Goal: Task Accomplishment & Management: Use online tool/utility

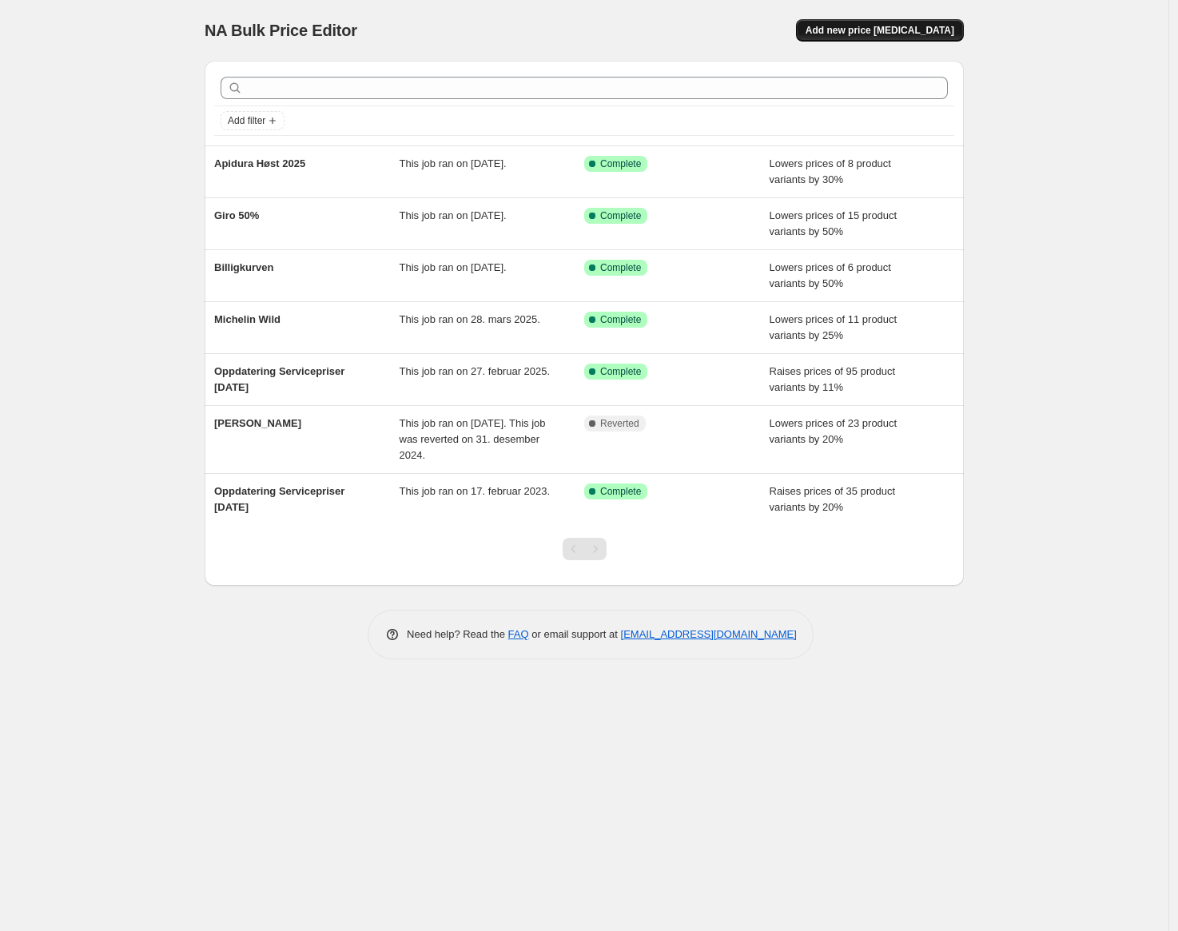
click at [875, 32] on span "Add new price [MEDICAL_DATA]" at bounding box center [879, 30] width 149 height 13
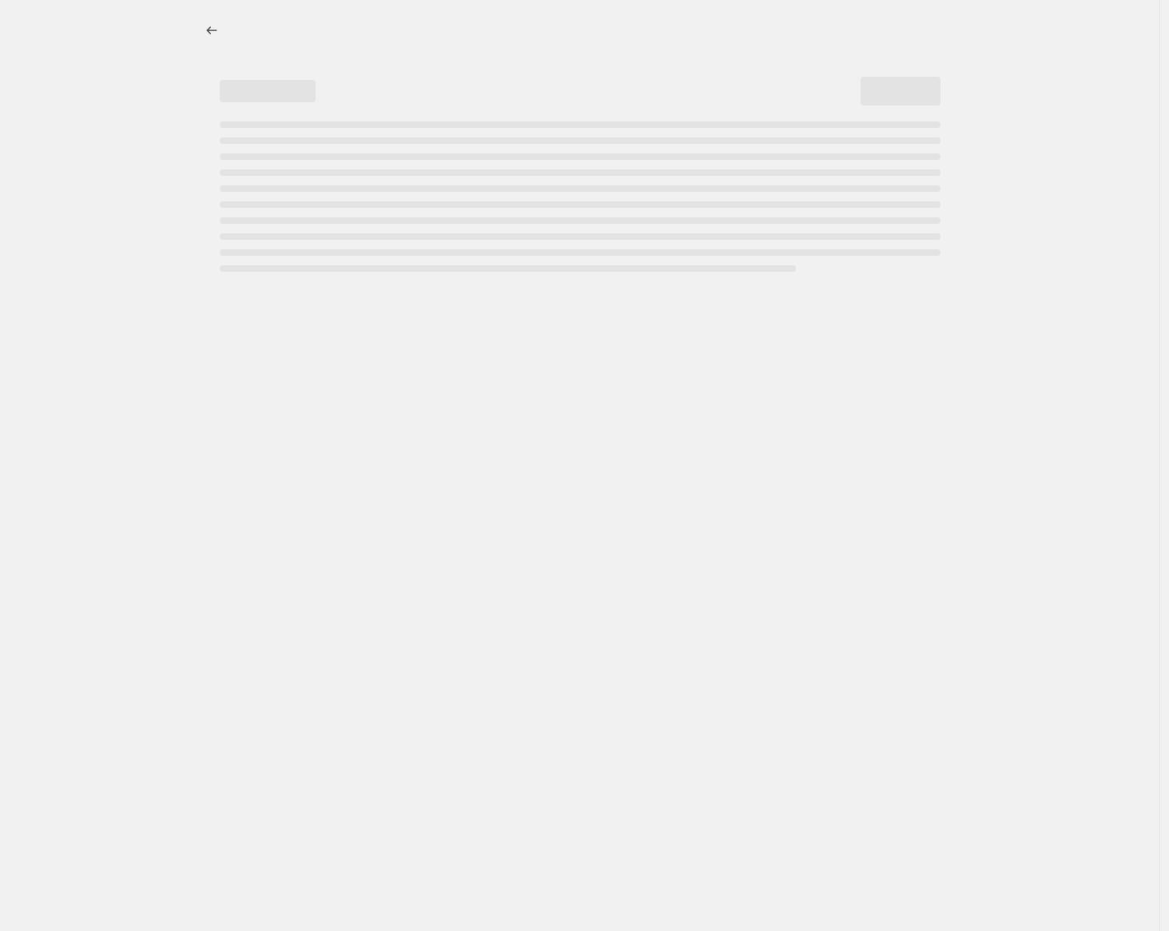
select select "percentage"
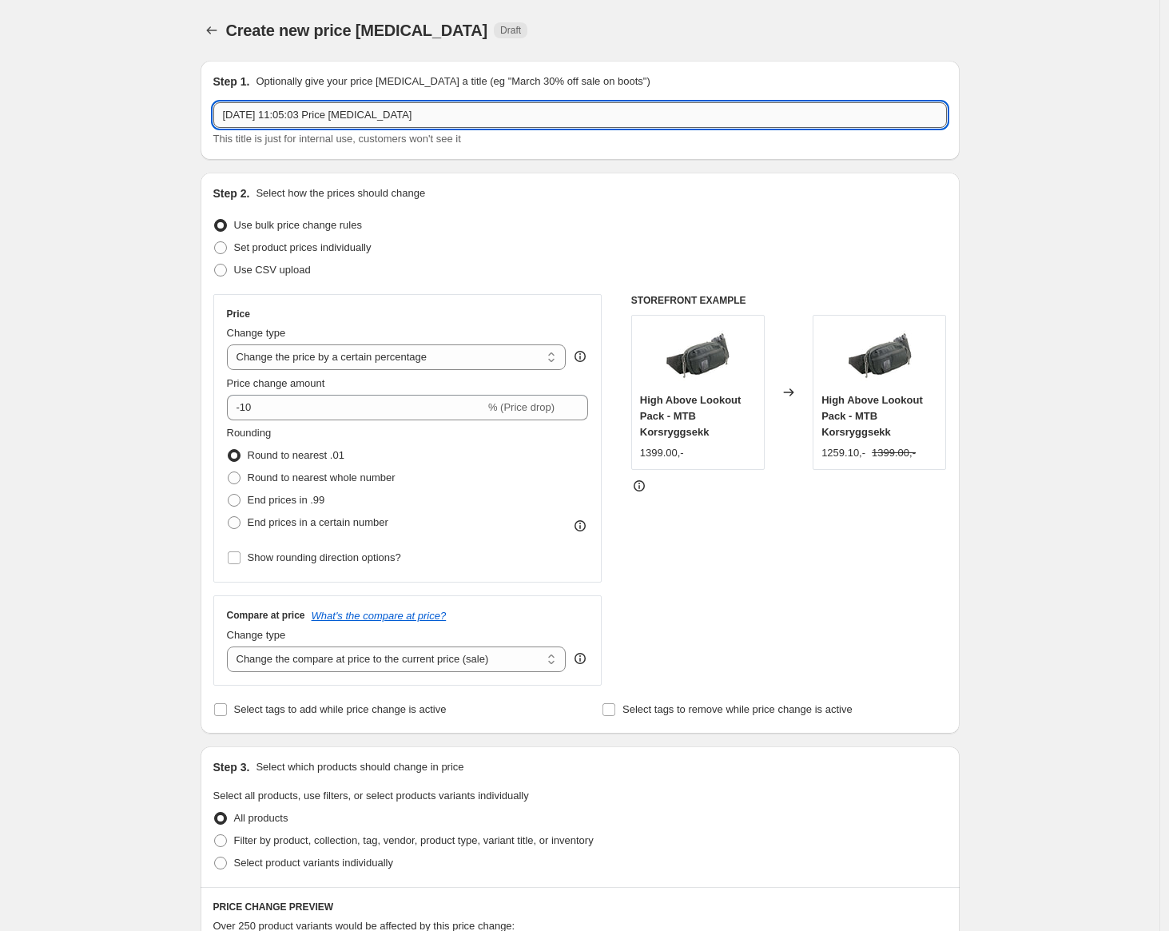
click at [306, 117] on input "[DATE] 11:05:03 Price [MEDICAL_DATA]" at bounding box center [579, 115] width 733 height 26
click at [306, 117] on input "[DATE], 11Shimano:05:03 Price [MEDICAL_DATA]" at bounding box center [579, 115] width 733 height 26
type input "Shimano bremsesett"
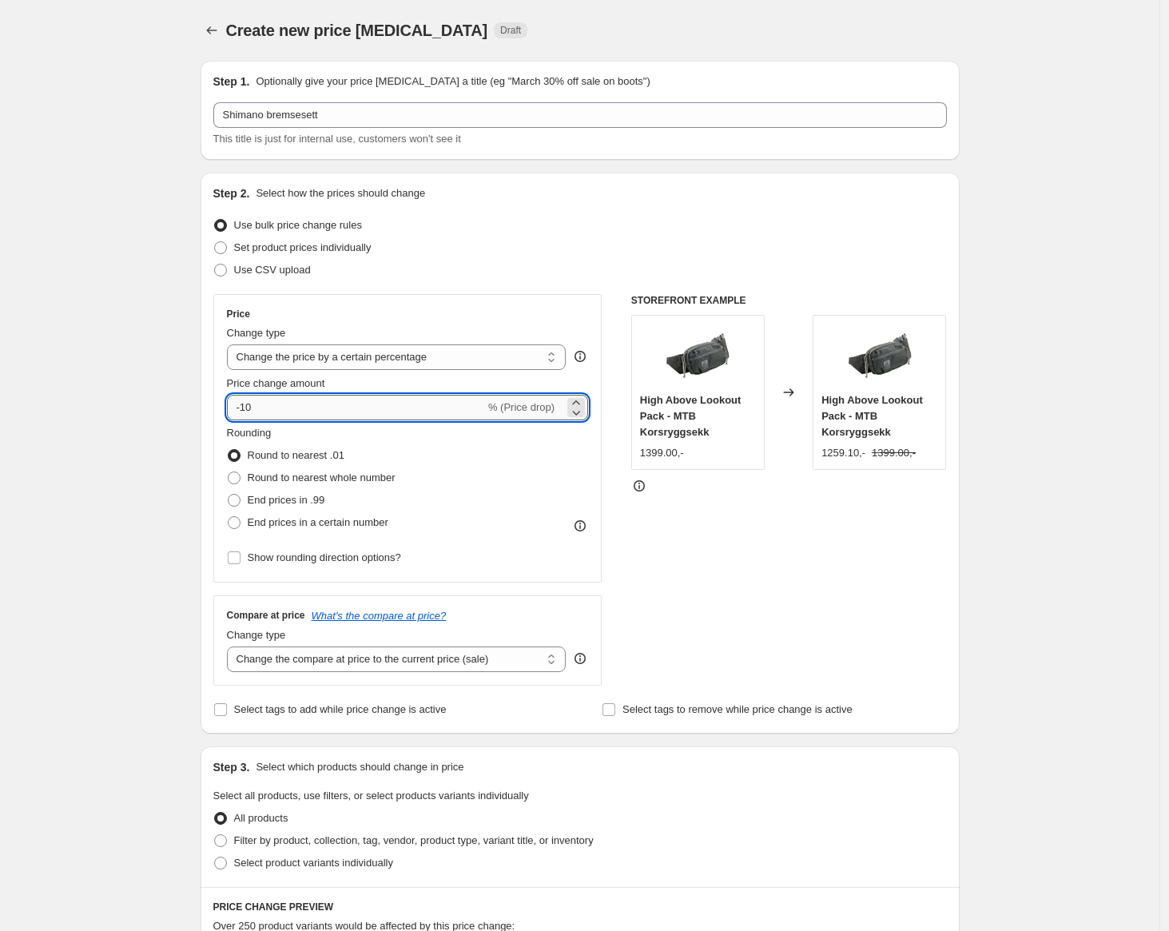
click at [359, 400] on input "-10" at bounding box center [356, 408] width 258 height 26
type input "-30"
click at [332, 475] on span "Round to nearest whole number" at bounding box center [322, 477] width 148 height 12
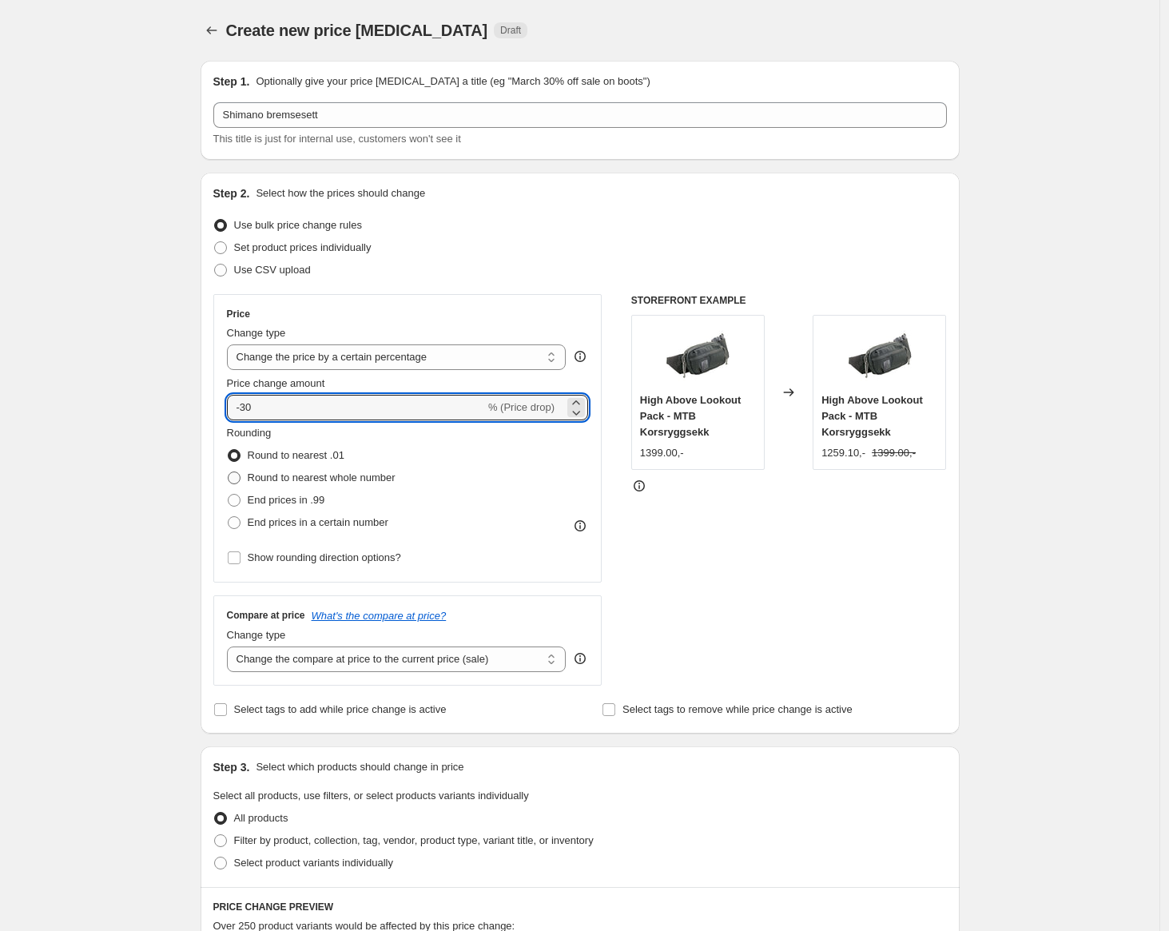
click at [229, 472] on input "Round to nearest whole number" at bounding box center [228, 471] width 1 height 1
radio input "true"
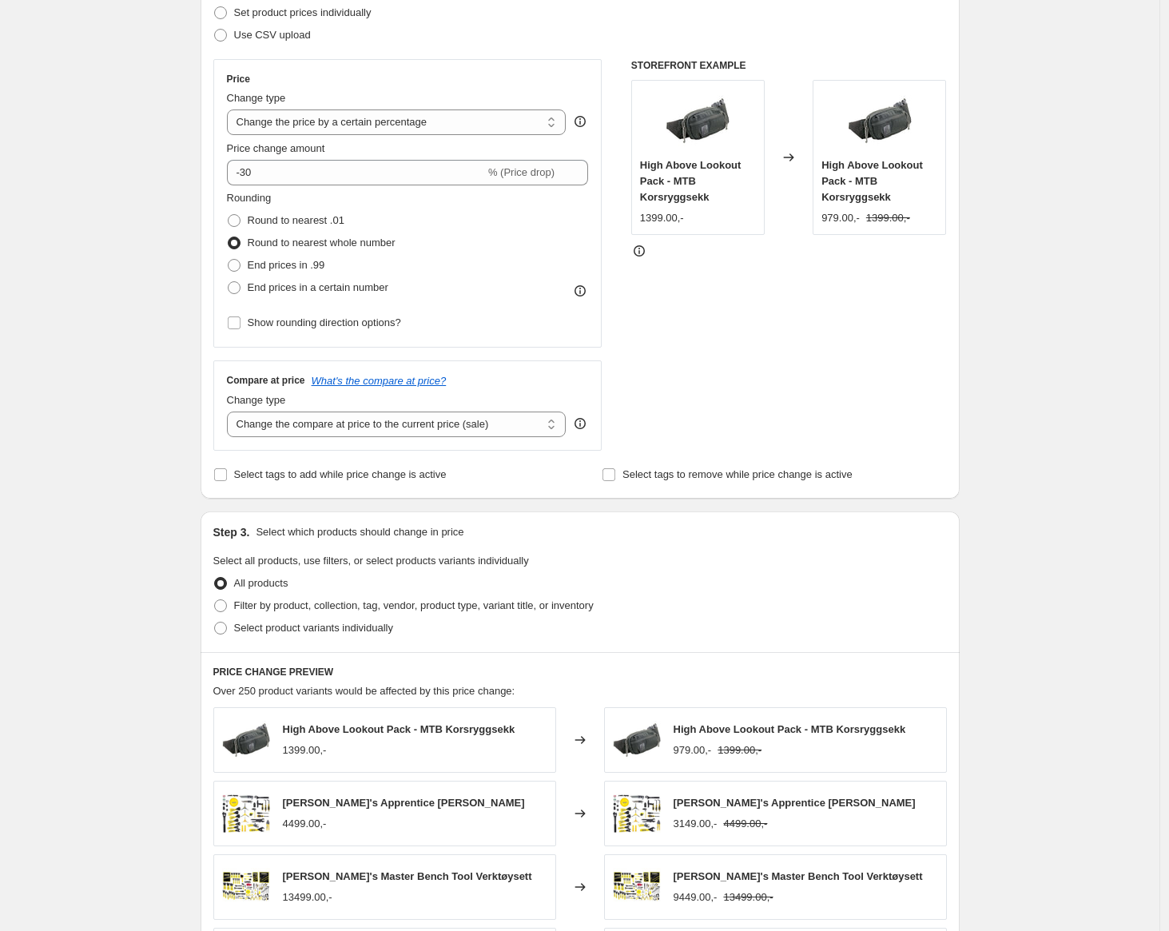
scroll to position [312, 0]
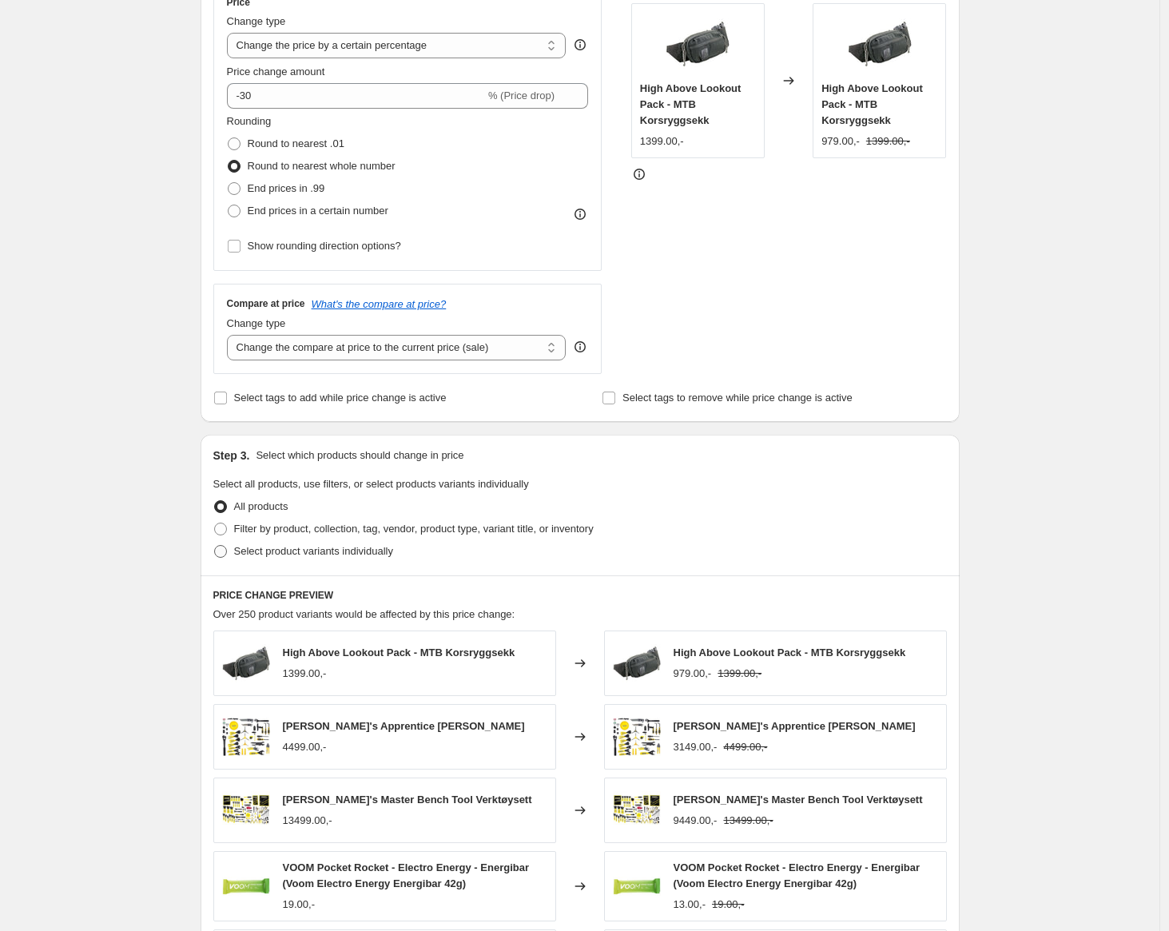
click at [301, 552] on span "Select product variants individually" at bounding box center [313, 551] width 159 height 12
click at [215, 546] on input "Select product variants individually" at bounding box center [214, 545] width 1 height 1
radio input "true"
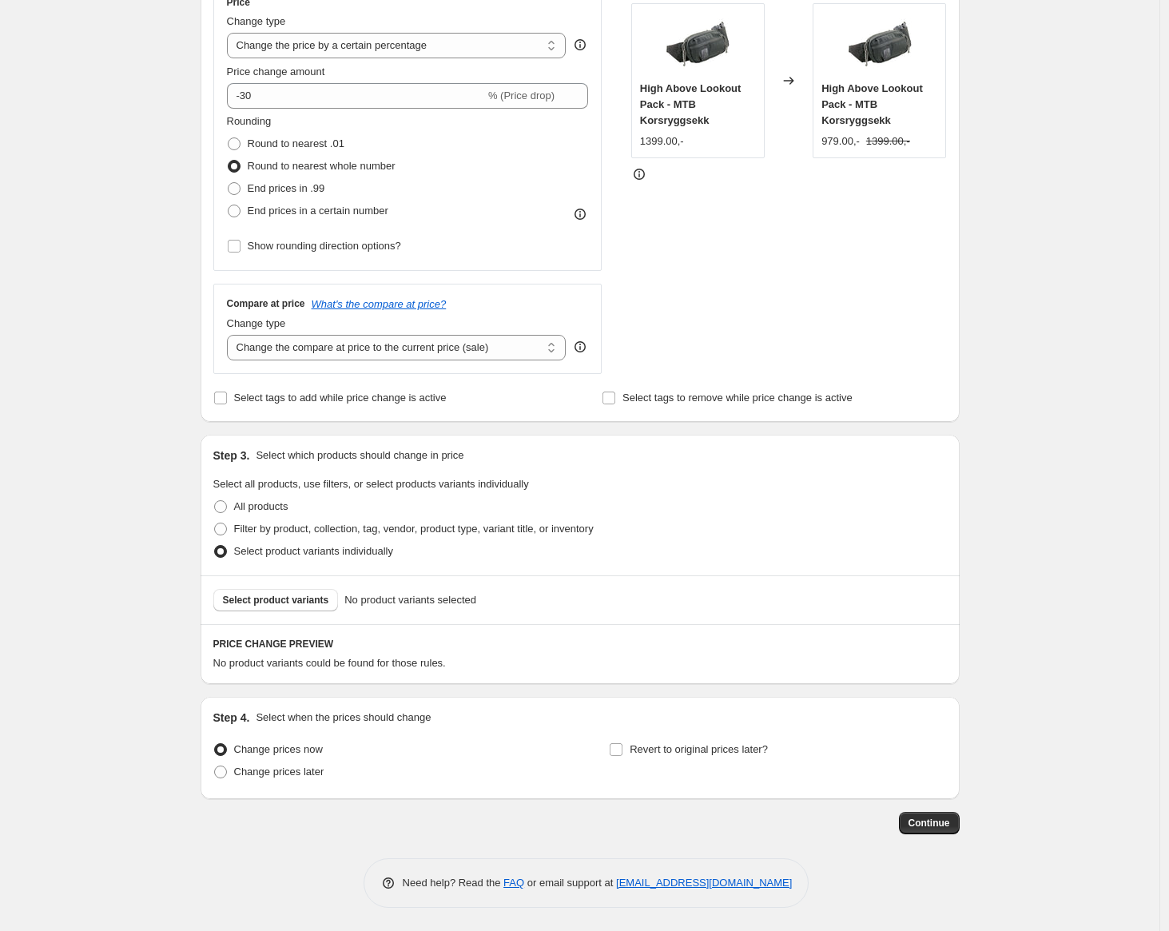
scroll to position [312, 0]
click at [263, 601] on span "Select product variants" at bounding box center [276, 599] width 106 height 13
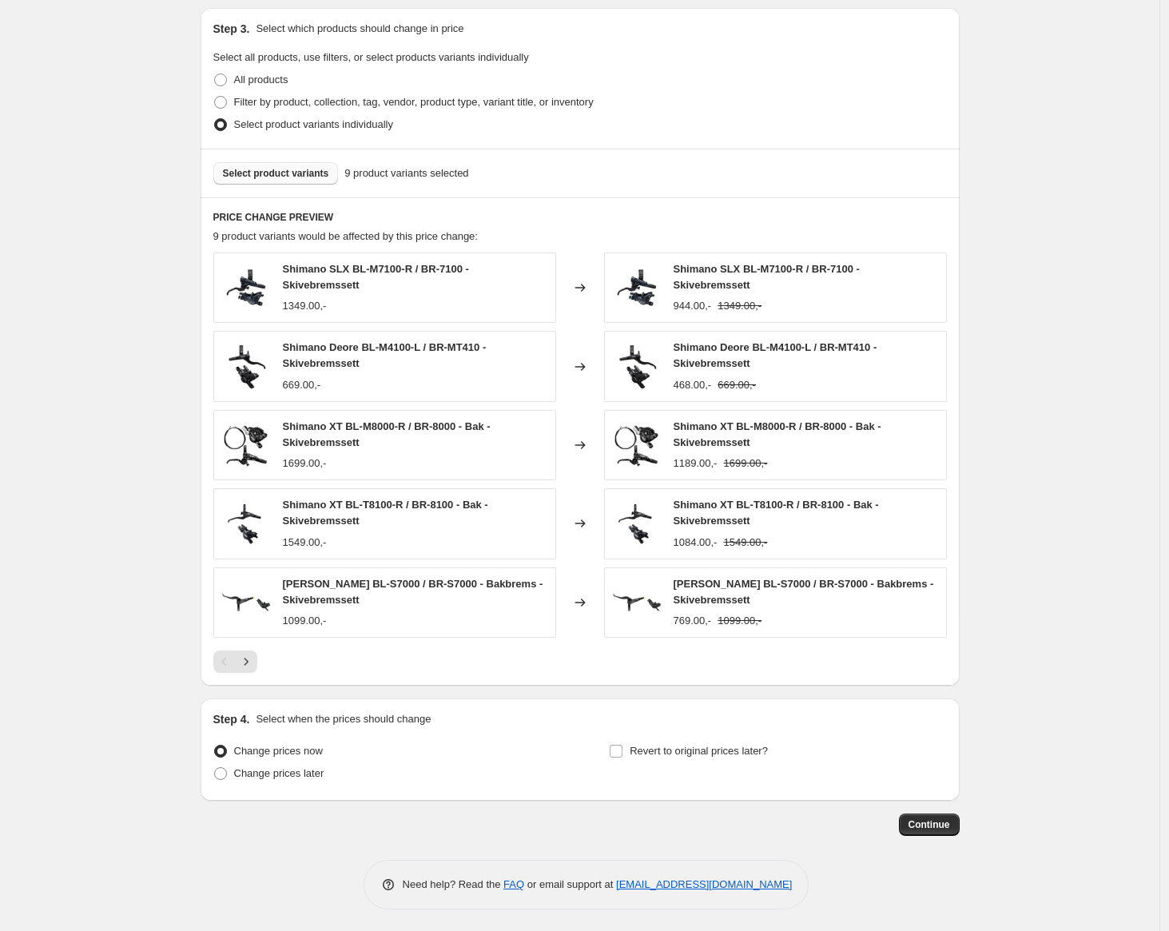
scroll to position [714, 0]
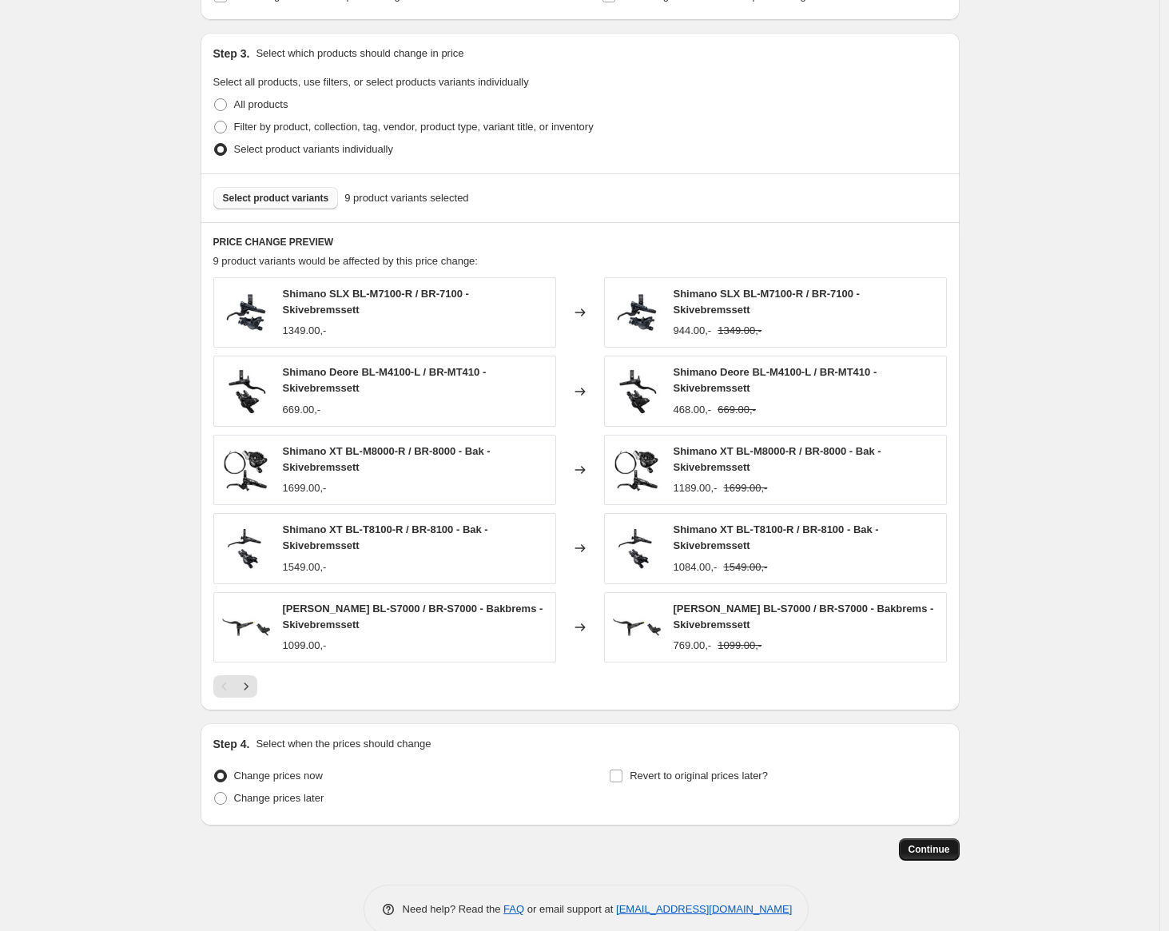
click at [924, 845] on span "Continue" at bounding box center [929, 849] width 42 height 13
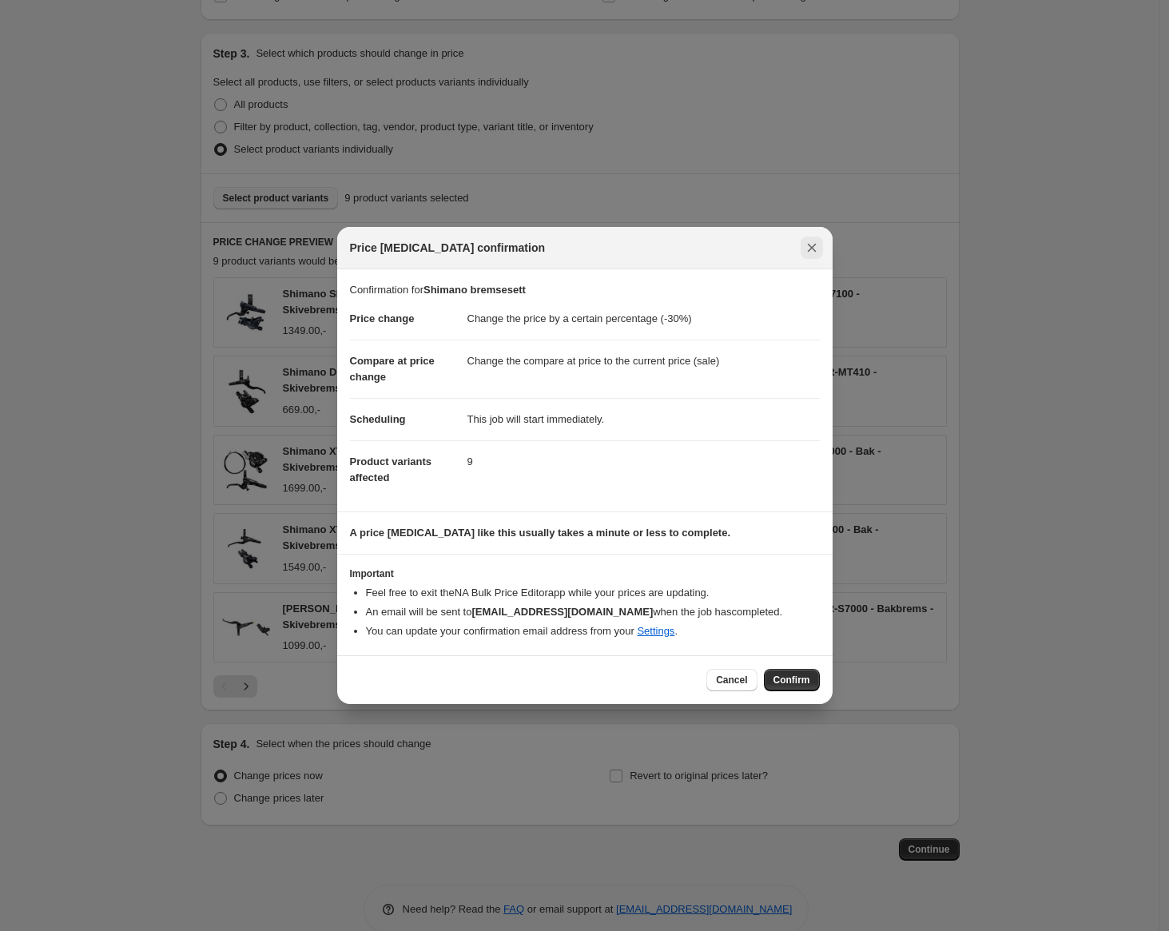
click at [813, 245] on icon "Close" at bounding box center [811, 248] width 9 height 9
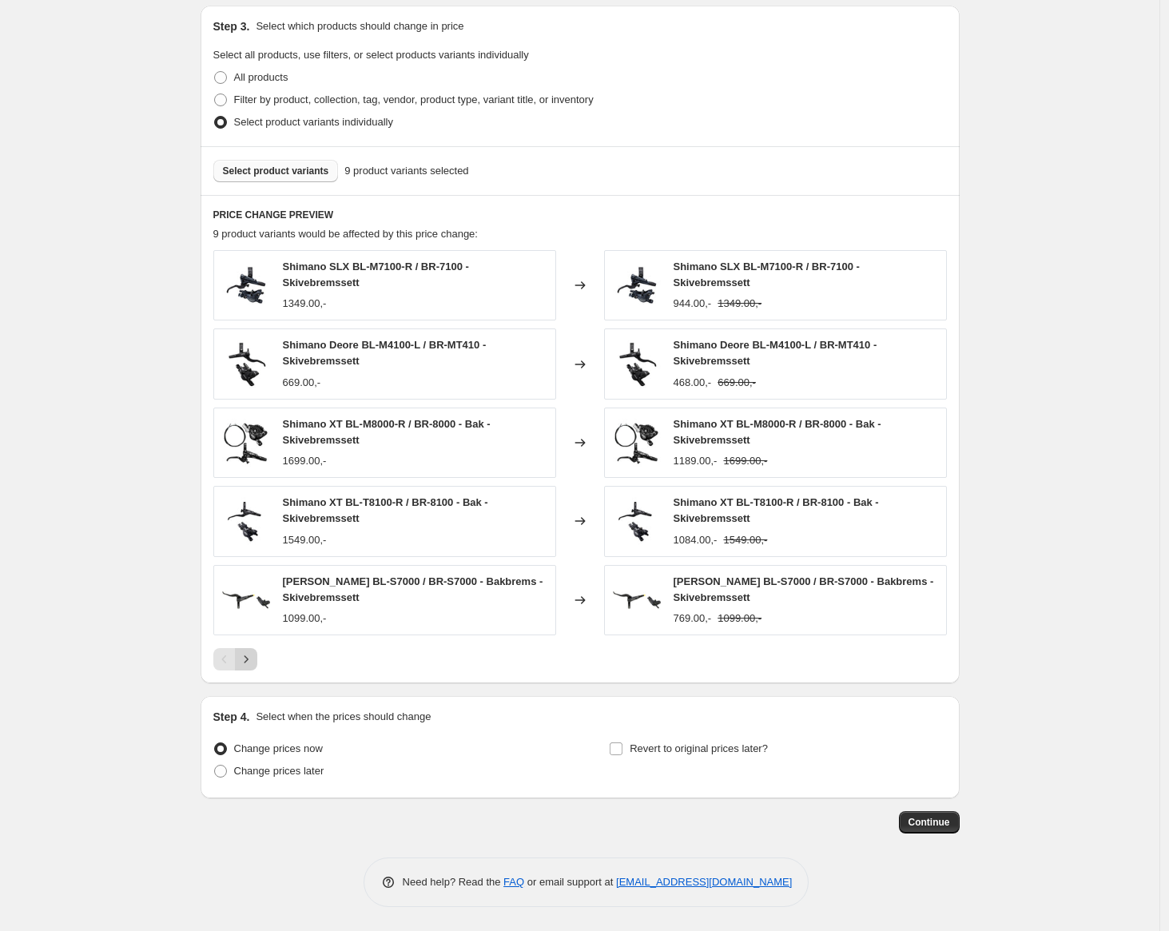
click at [248, 666] on icon "Next" at bounding box center [246, 659] width 16 height 16
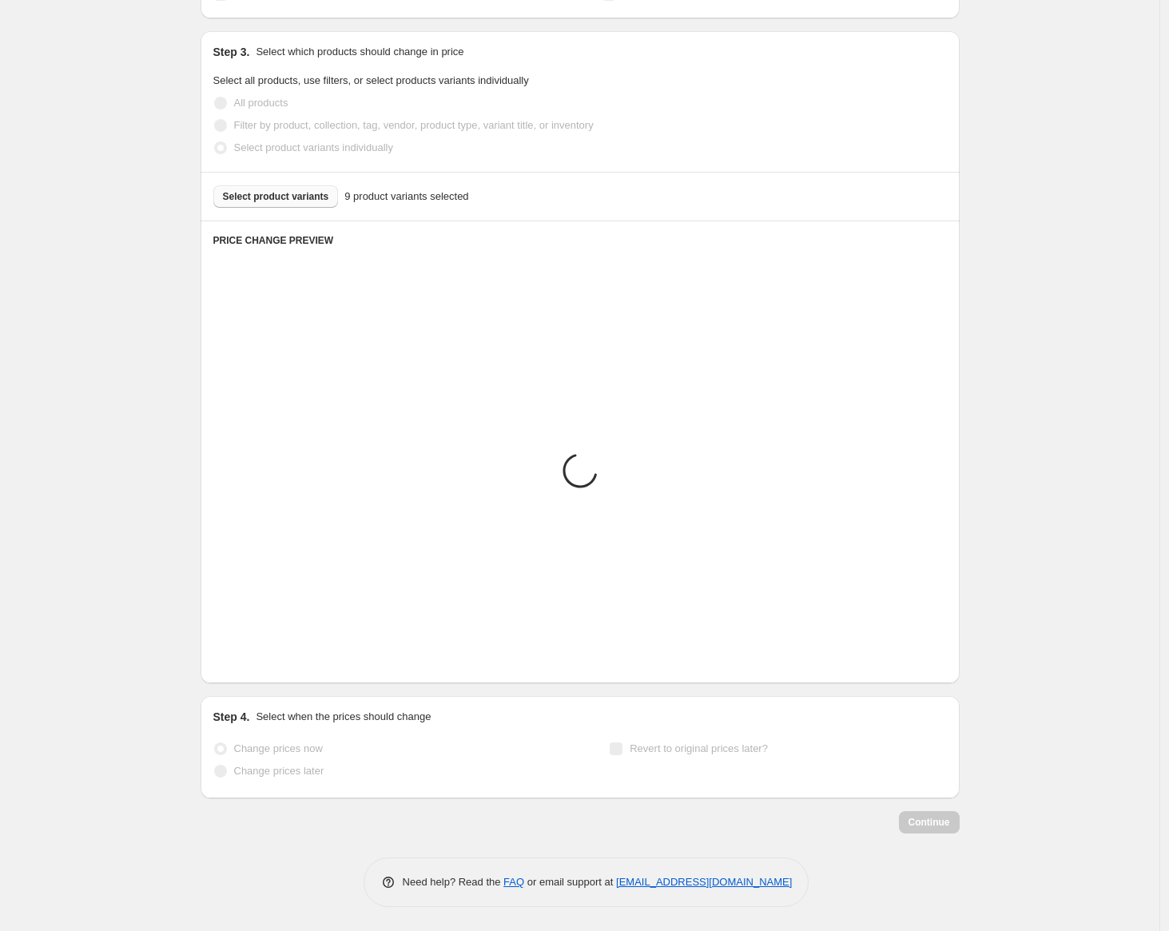
scroll to position [662, 0]
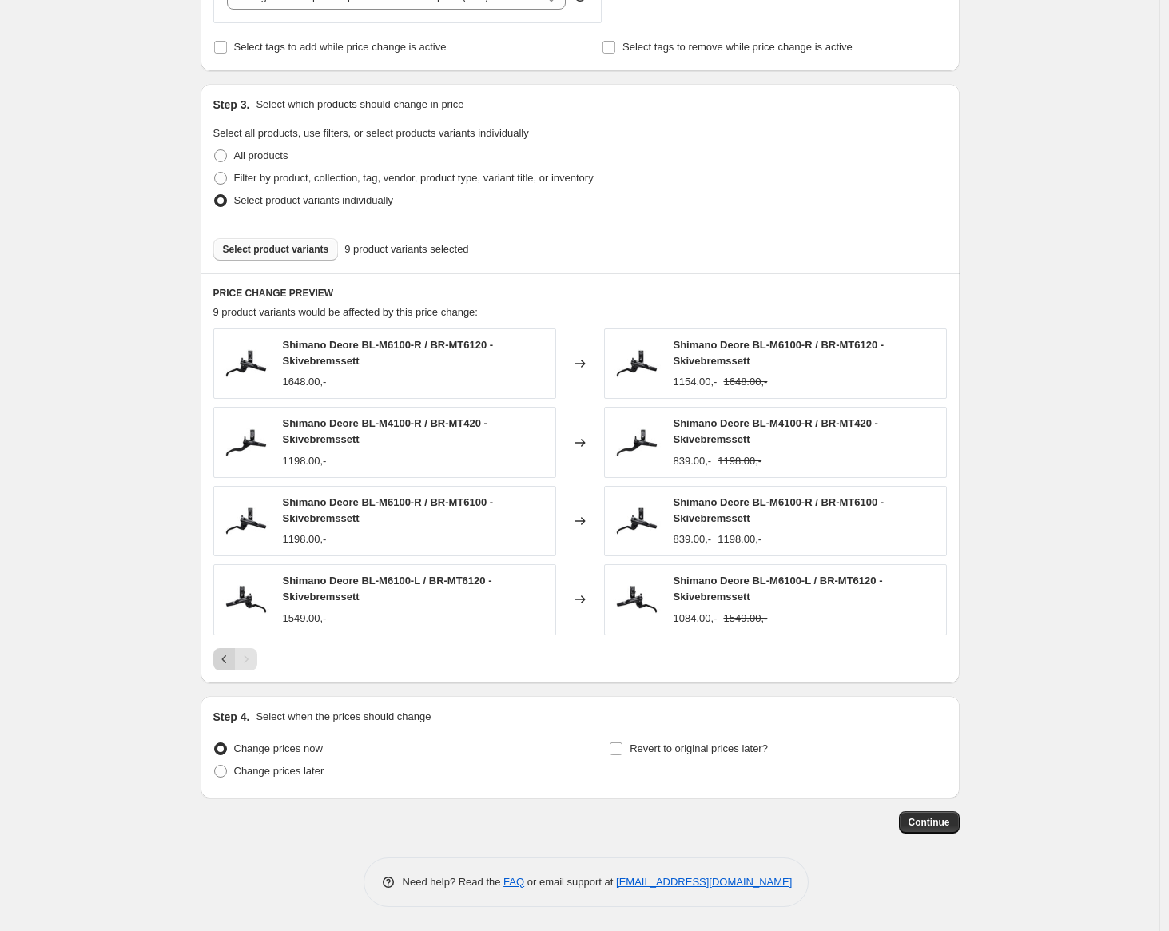
click at [226, 664] on icon "Previous" at bounding box center [225, 659] width 16 height 16
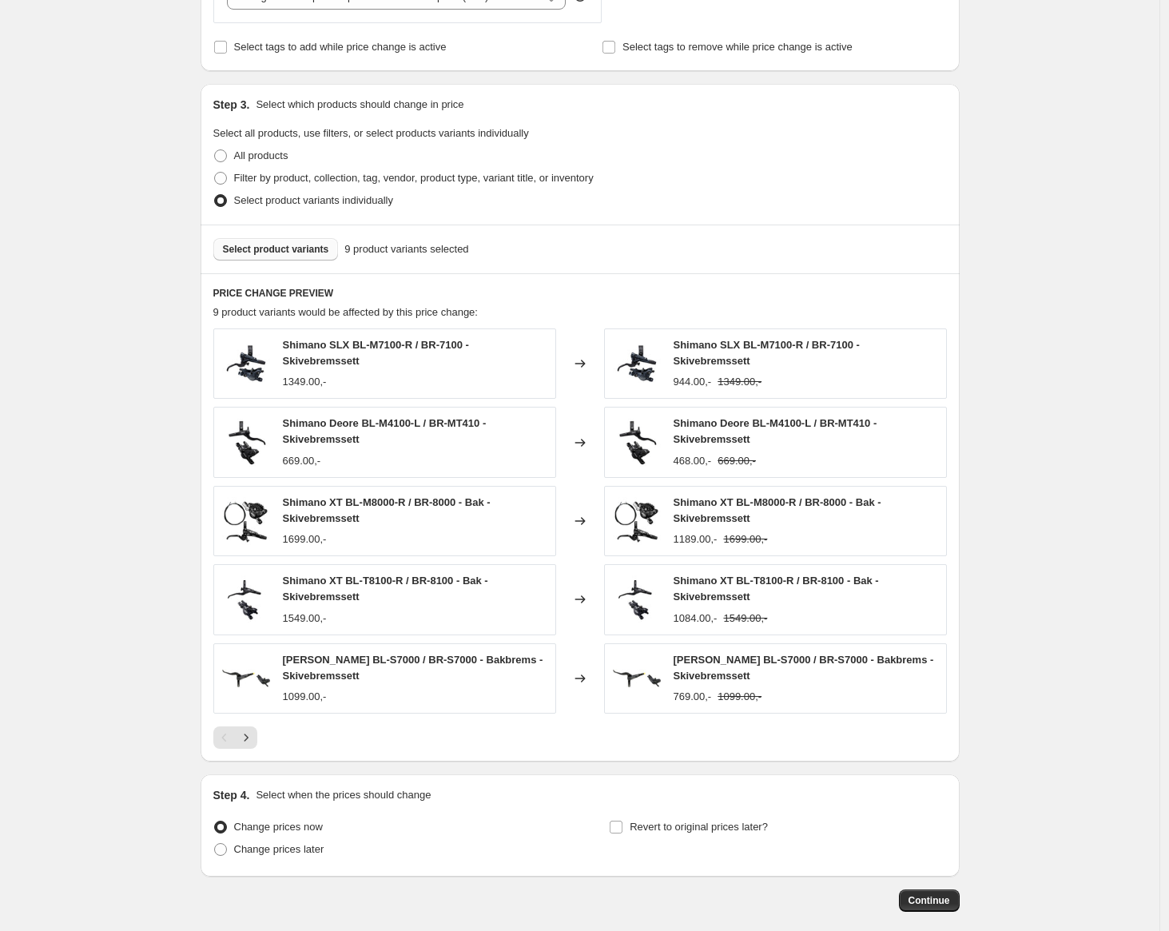
click at [294, 246] on span "Select product variants" at bounding box center [276, 249] width 106 height 13
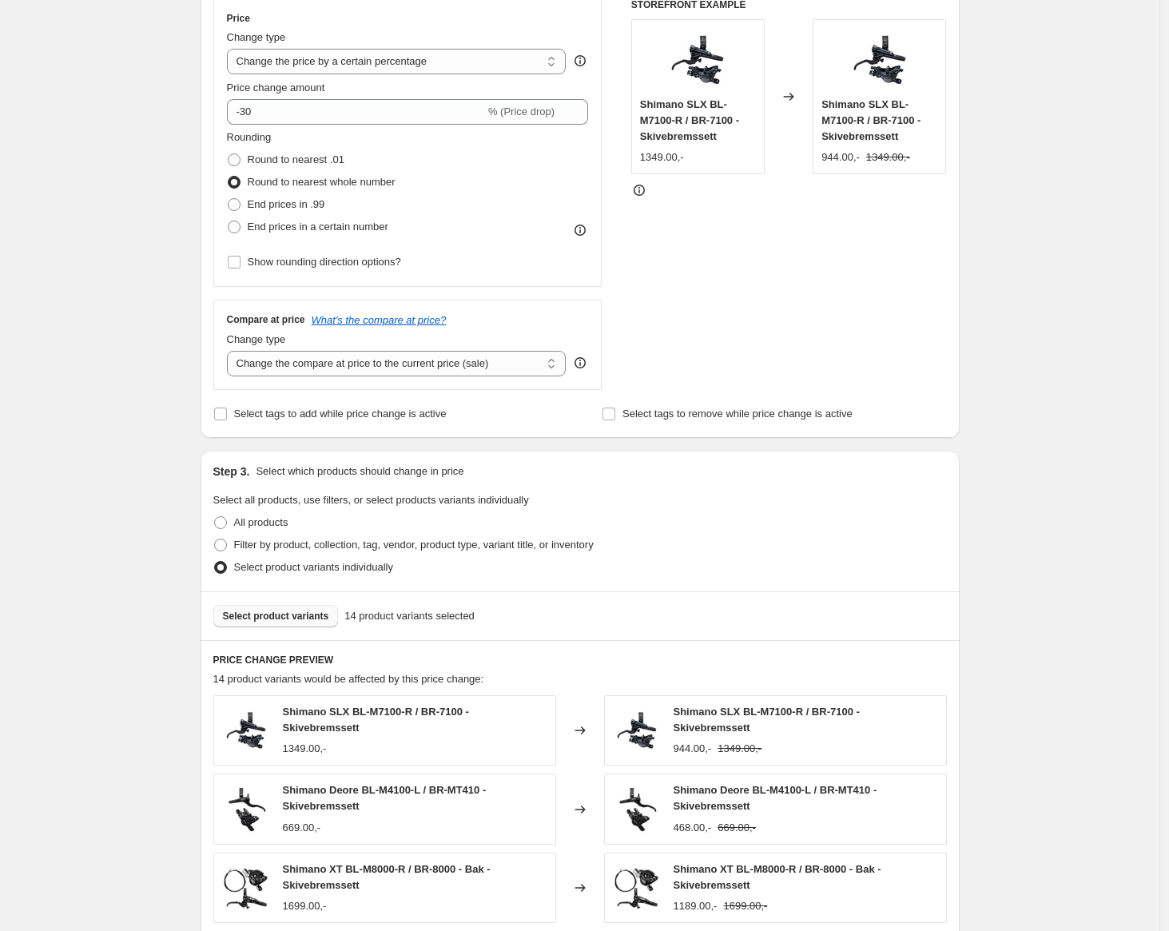
scroll to position [275, 0]
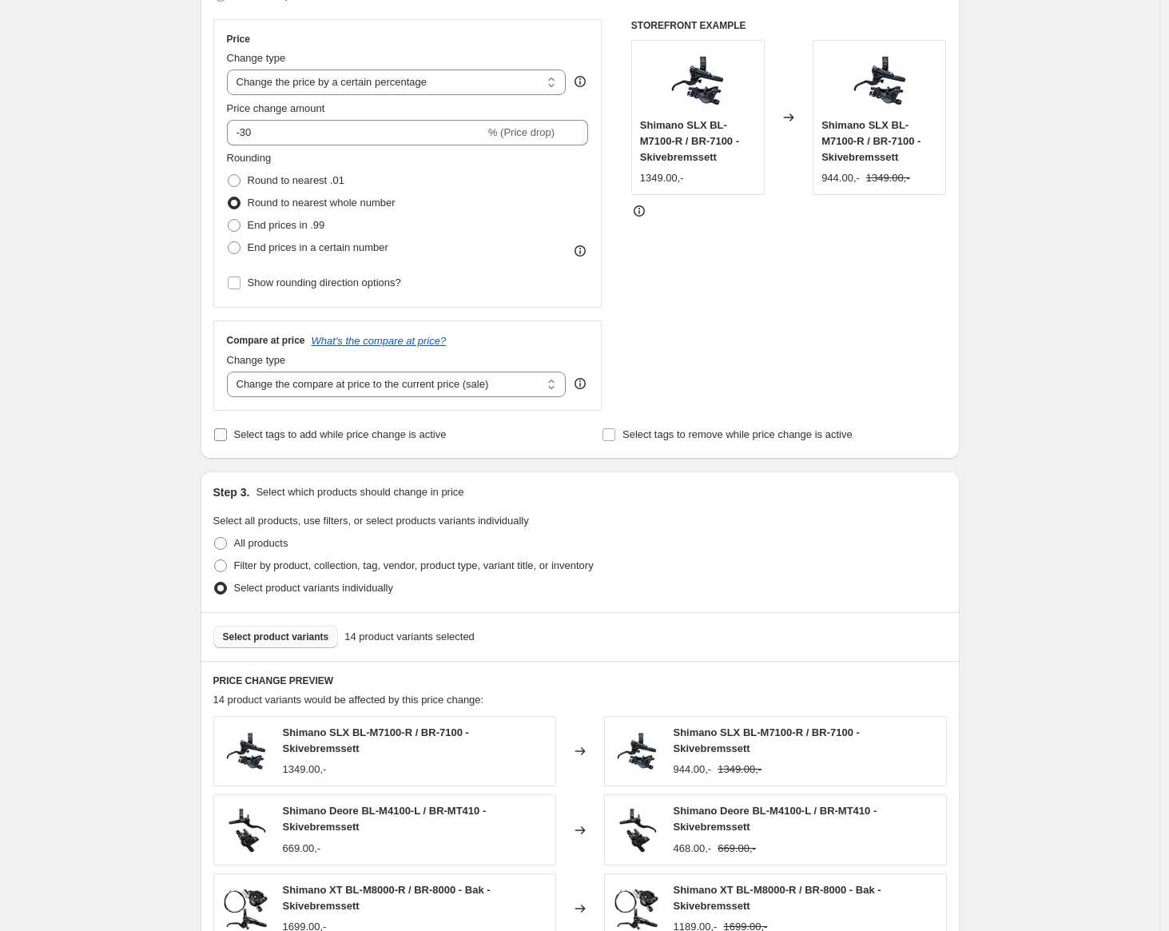
click at [341, 440] on span "Select tags to add while price change is active" at bounding box center [340, 434] width 213 height 12
click at [227, 440] on input "Select tags to add while price change is active" at bounding box center [220, 434] width 13 height 13
checkbox input "true"
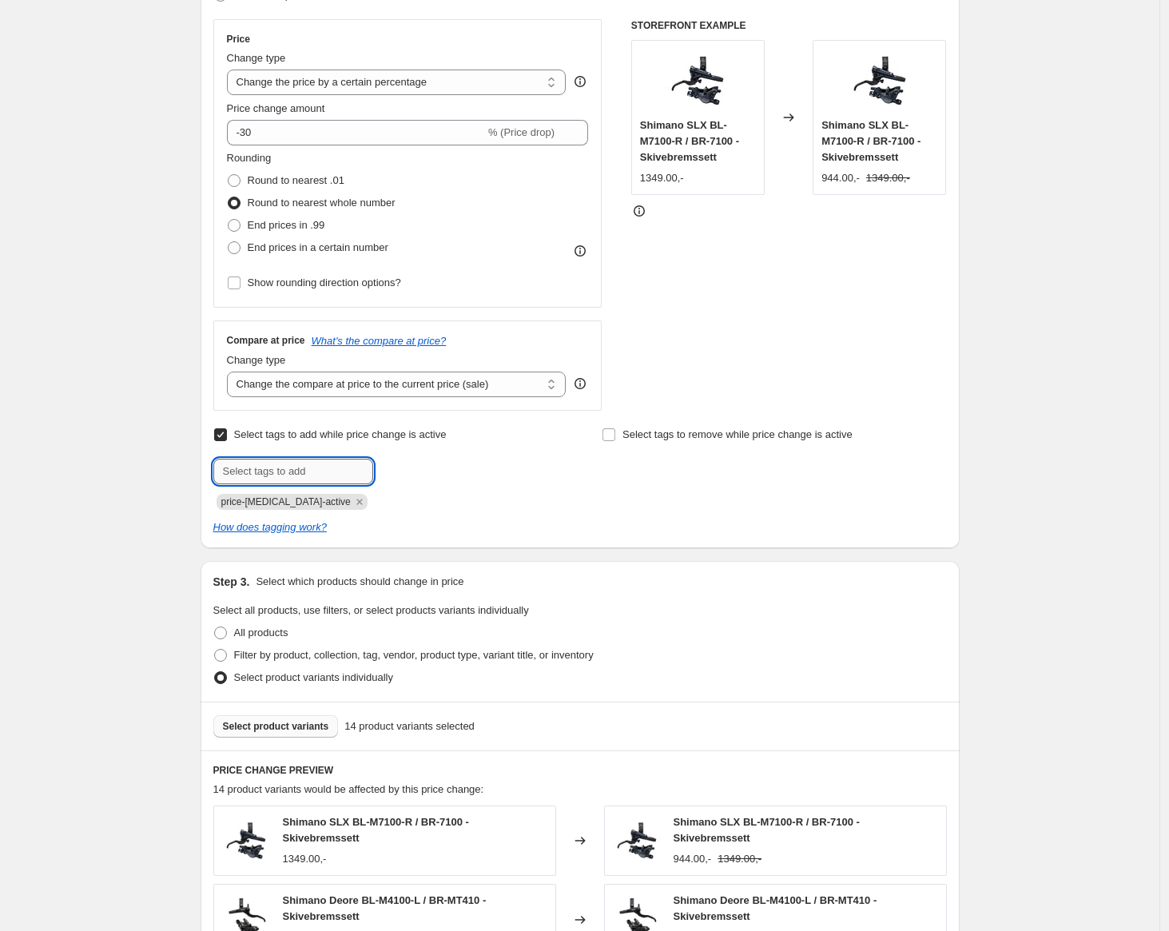
click at [318, 473] on input "text" at bounding box center [293, 472] width 160 height 26
type input "Salg_Ja"
click at [301, 466] on input "Salg_Ja" at bounding box center [293, 472] width 160 height 26
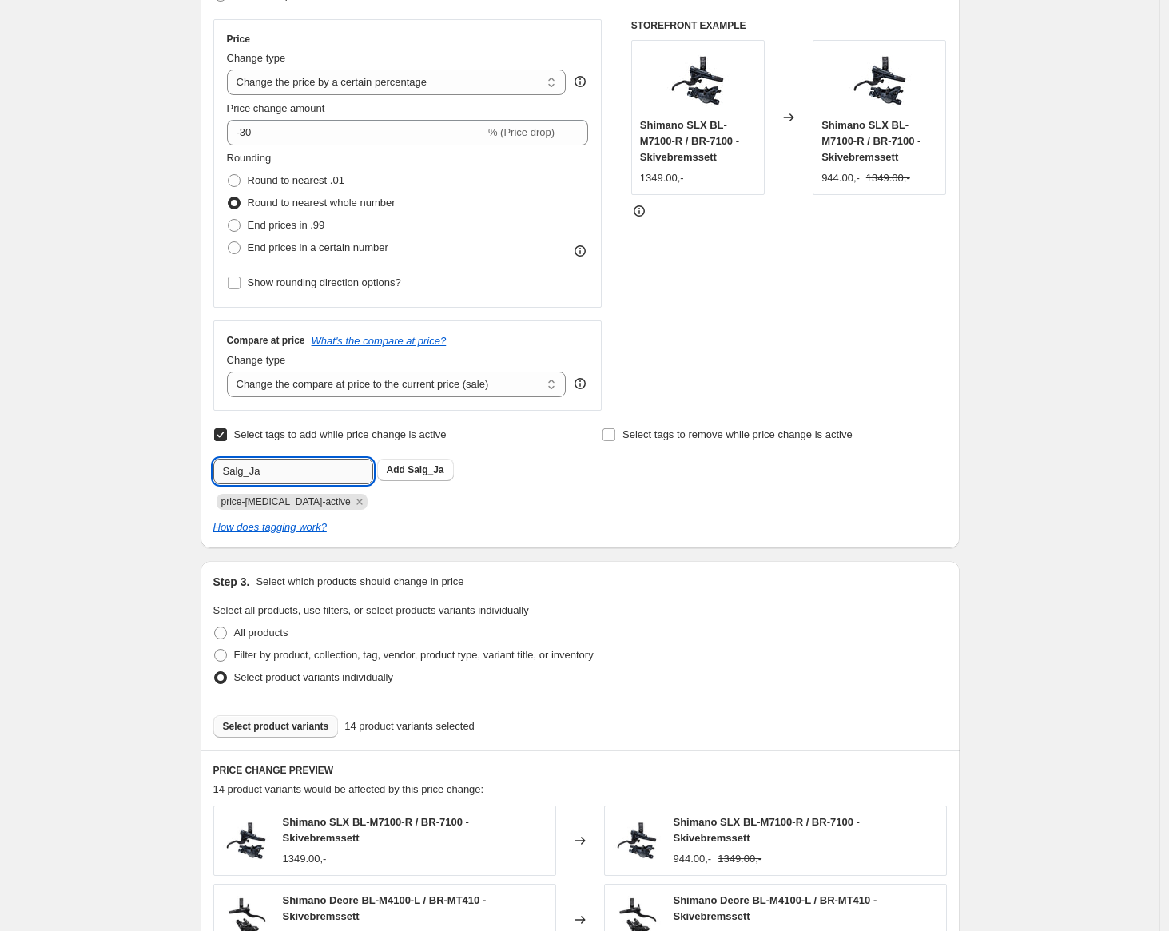
click at [300, 475] on input "Salg_Ja" at bounding box center [293, 472] width 160 height 26
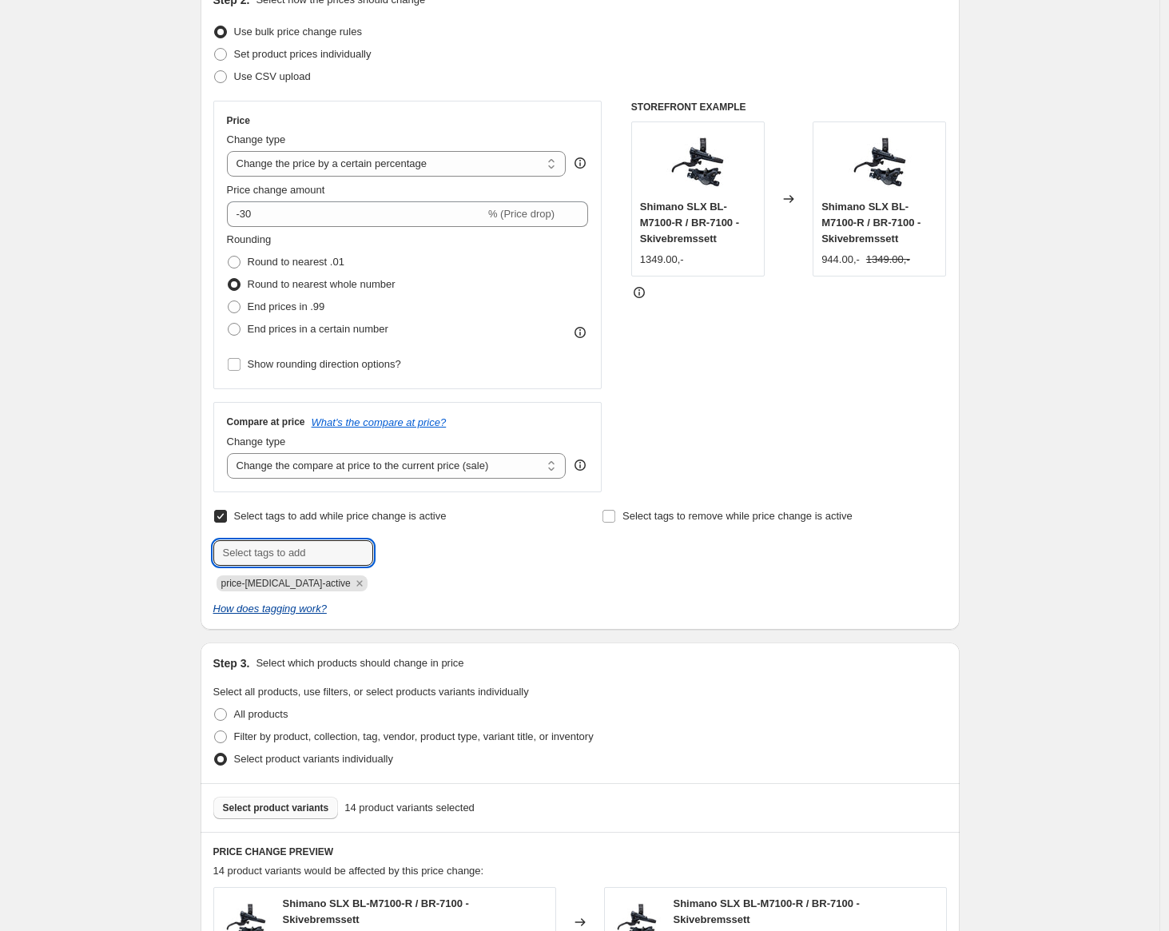
scroll to position [217, 0]
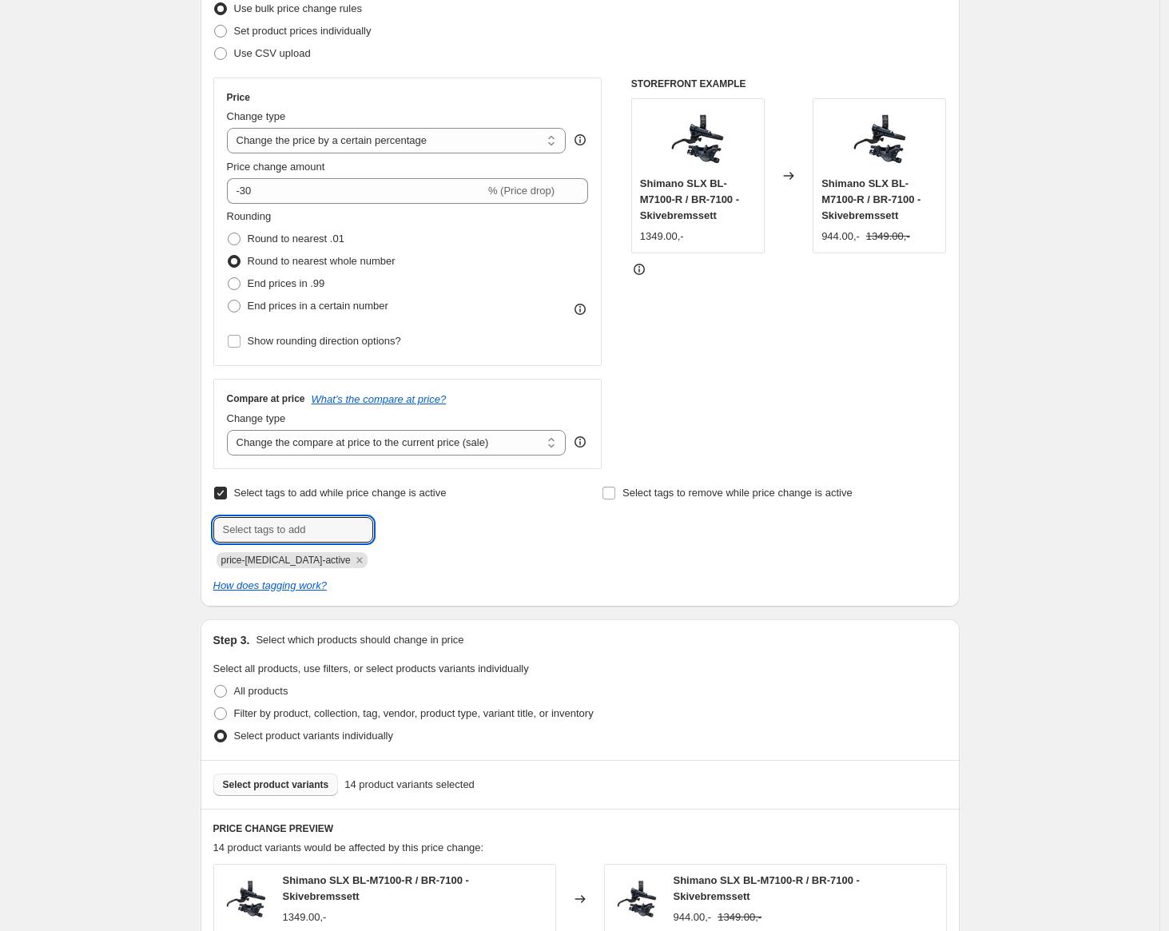
click at [256, 495] on span "Select tags to add while price change is active" at bounding box center [340, 493] width 213 height 12
click at [227, 495] on input "Select tags to add while price change is active" at bounding box center [220, 493] width 13 height 13
checkbox input "false"
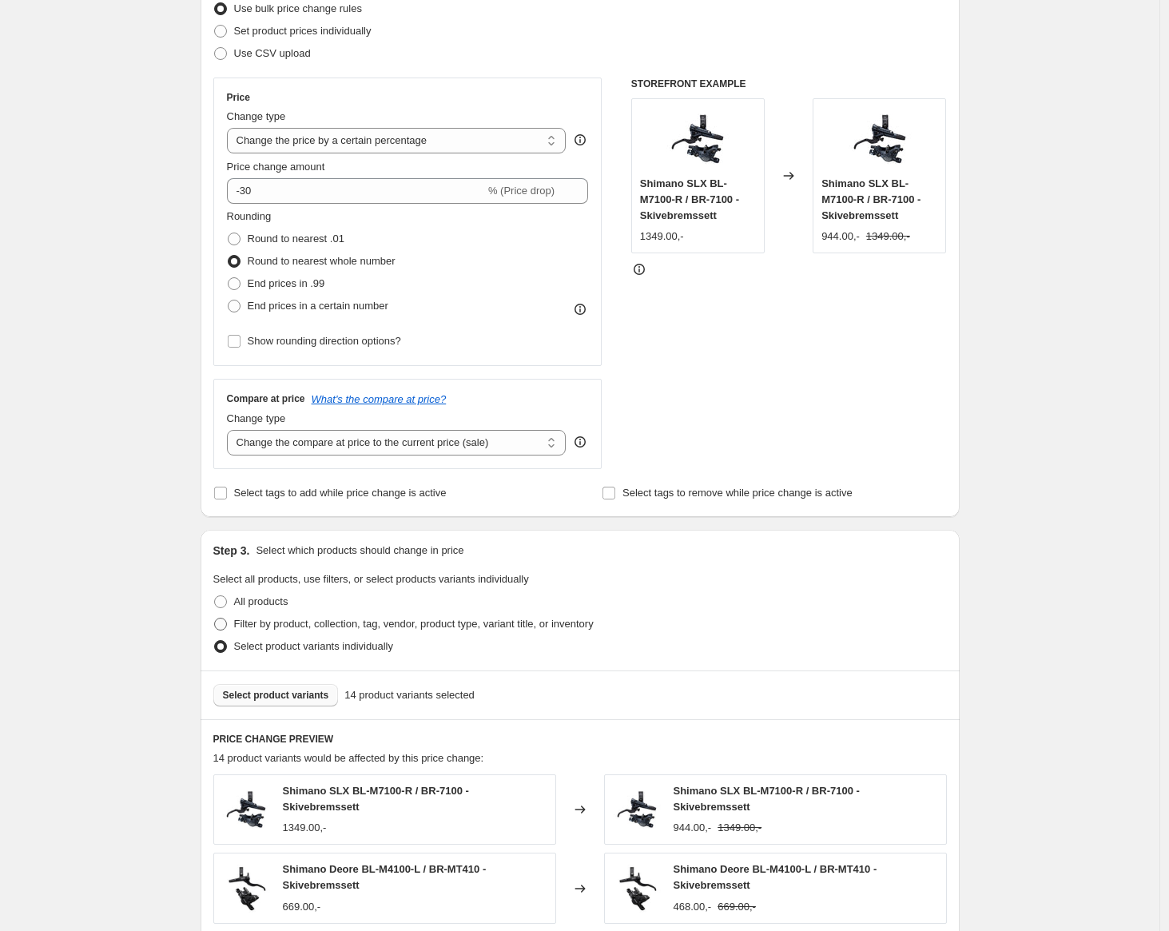
scroll to position [741, 0]
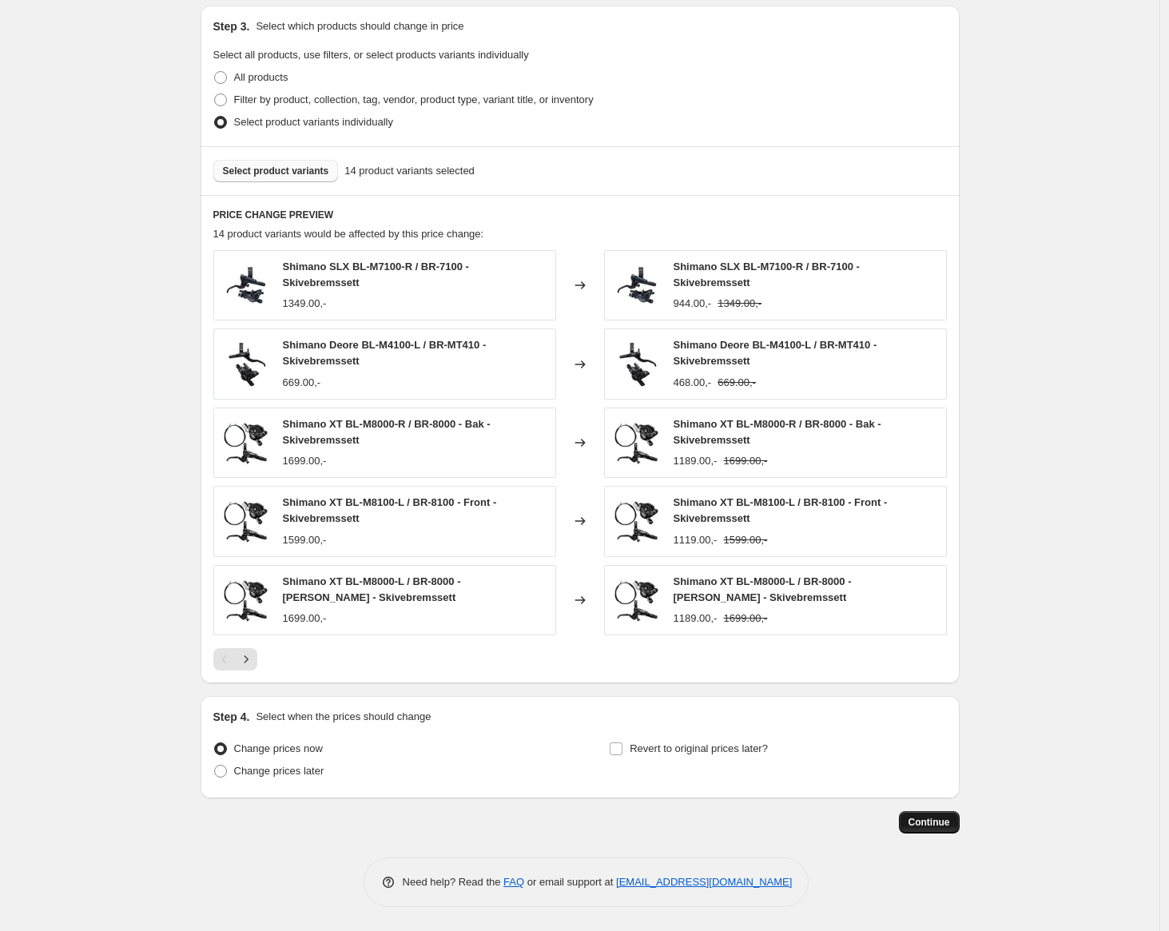
click at [950, 828] on span "Continue" at bounding box center [929, 822] width 42 height 13
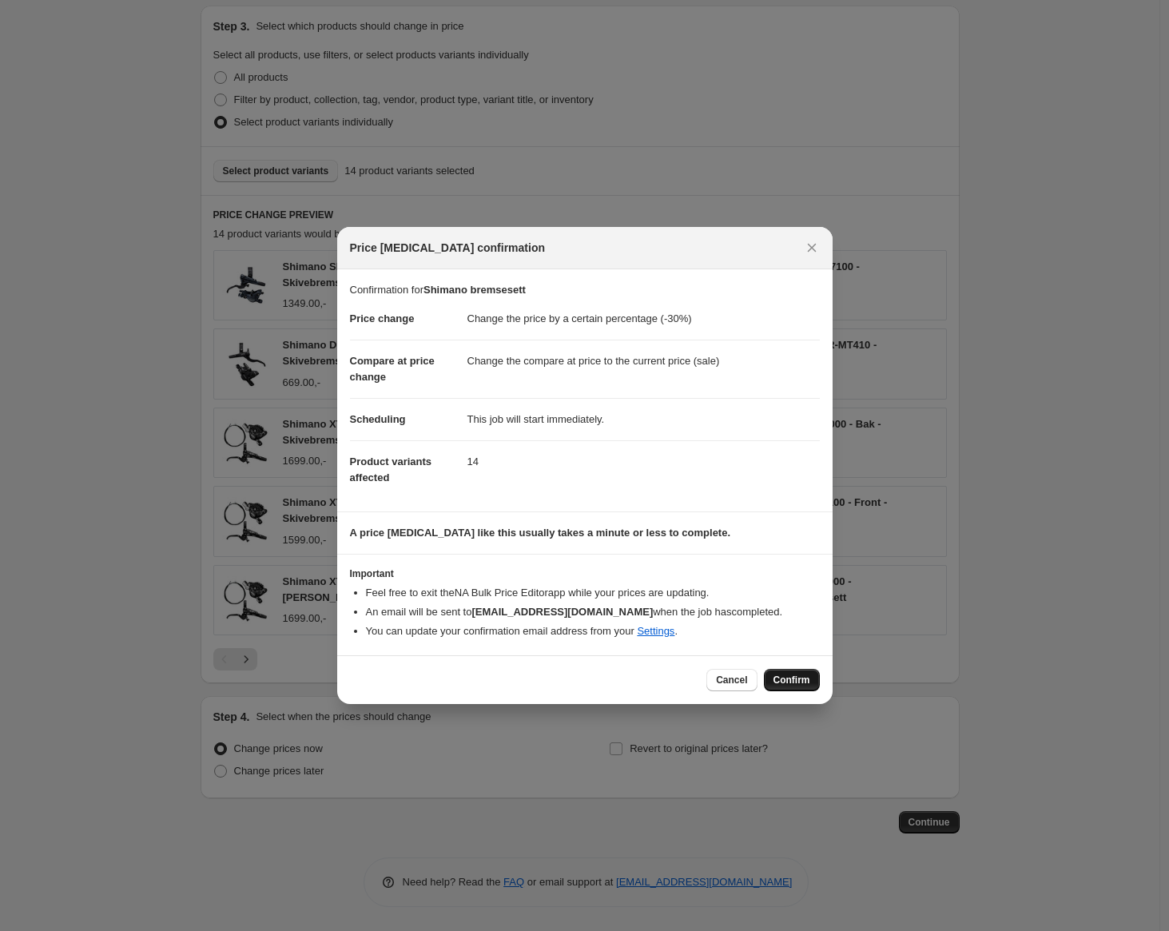
click at [782, 680] on span "Confirm" at bounding box center [791, 680] width 37 height 13
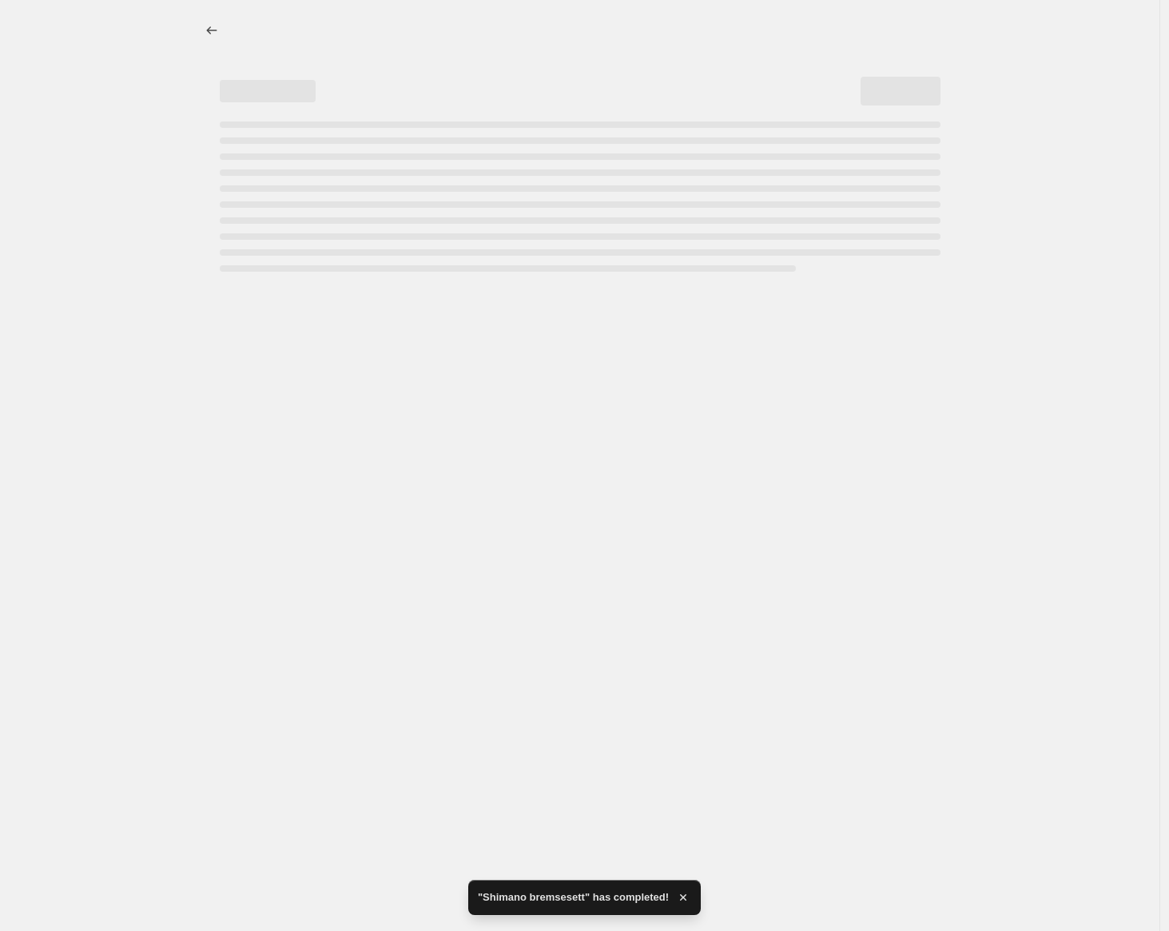
select select "percentage"
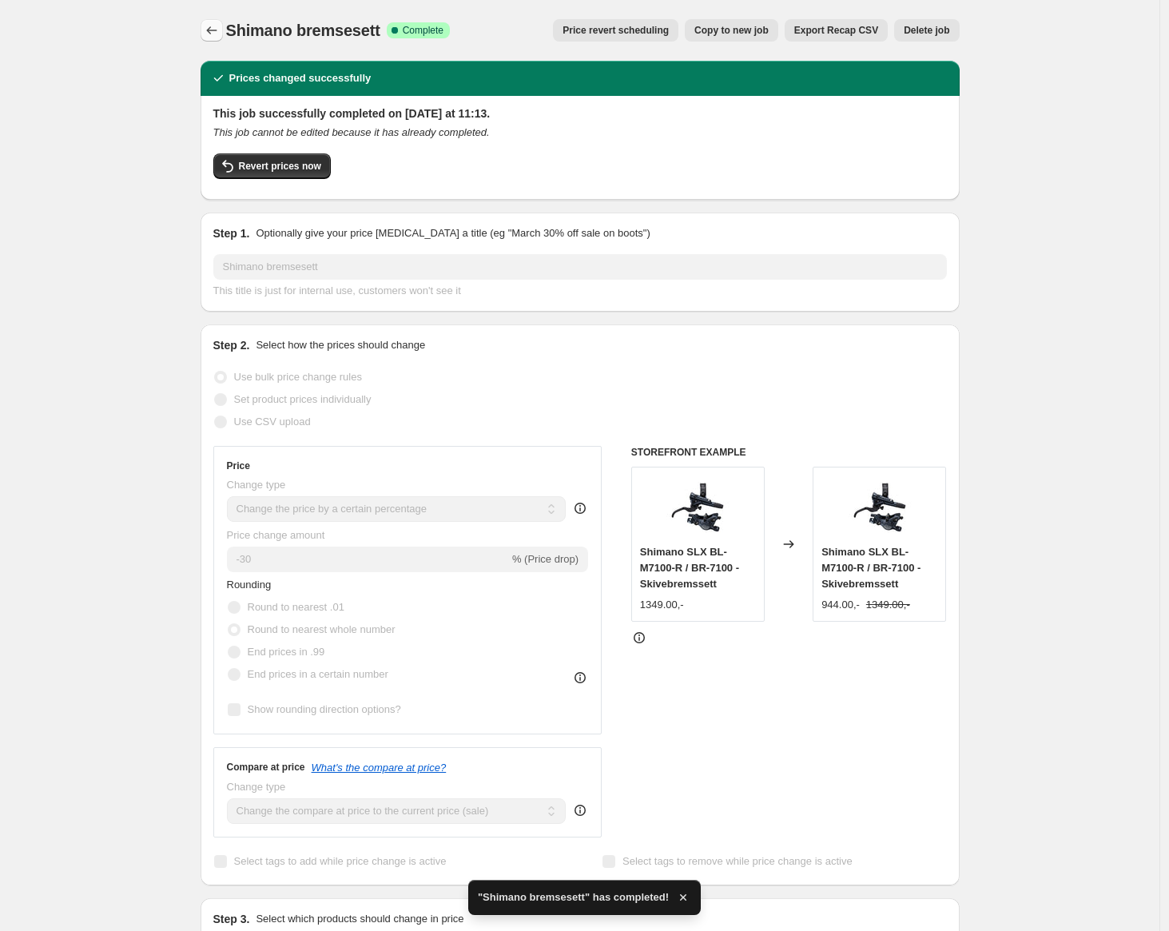
click at [217, 34] on icon "Price change jobs" at bounding box center [212, 30] width 16 height 16
